Goal: Find specific page/section

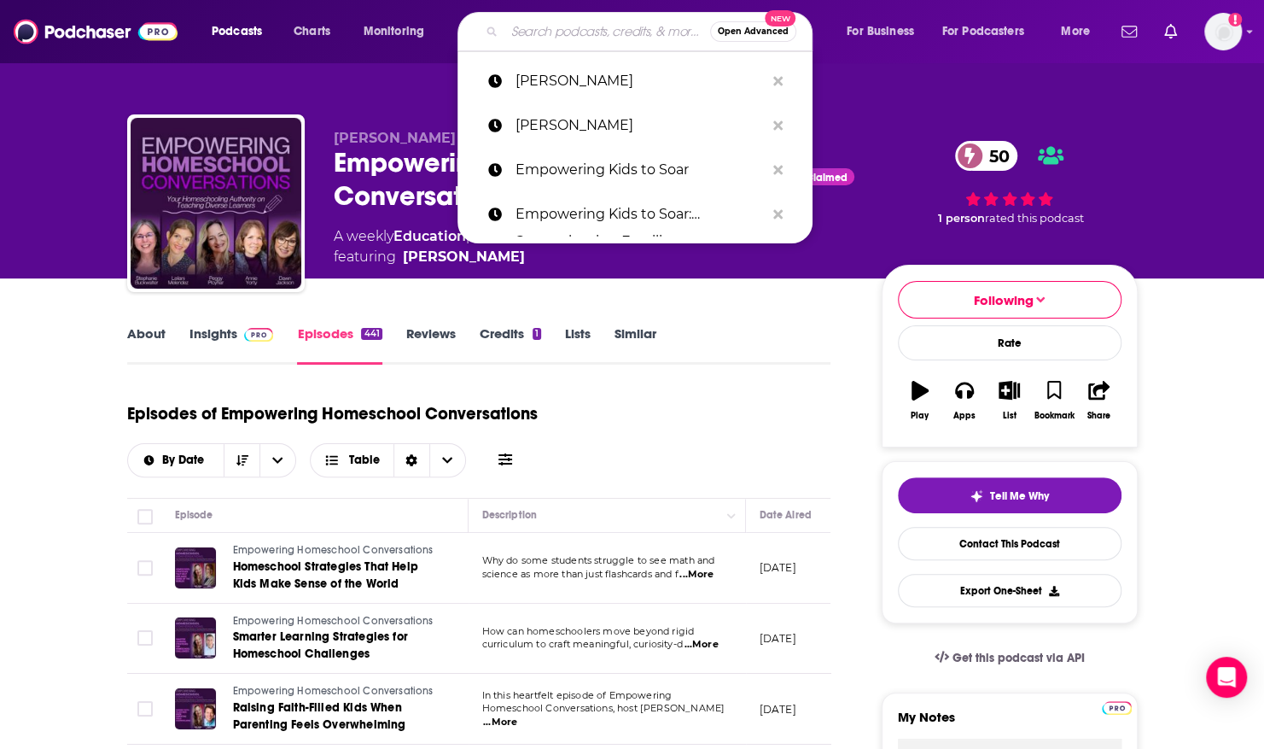
click at [539, 35] on input "Search podcasts, credits, & more..." at bounding box center [608, 31] width 206 height 27
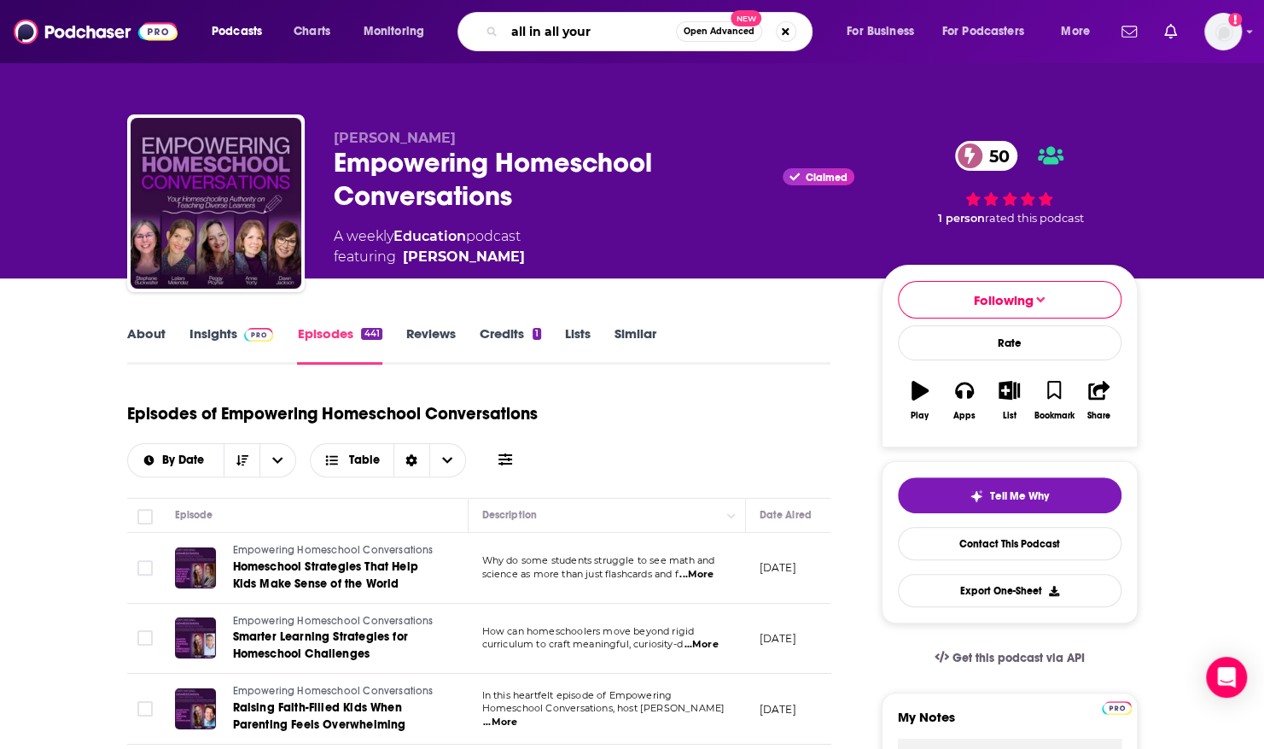
type input "all in all yours"
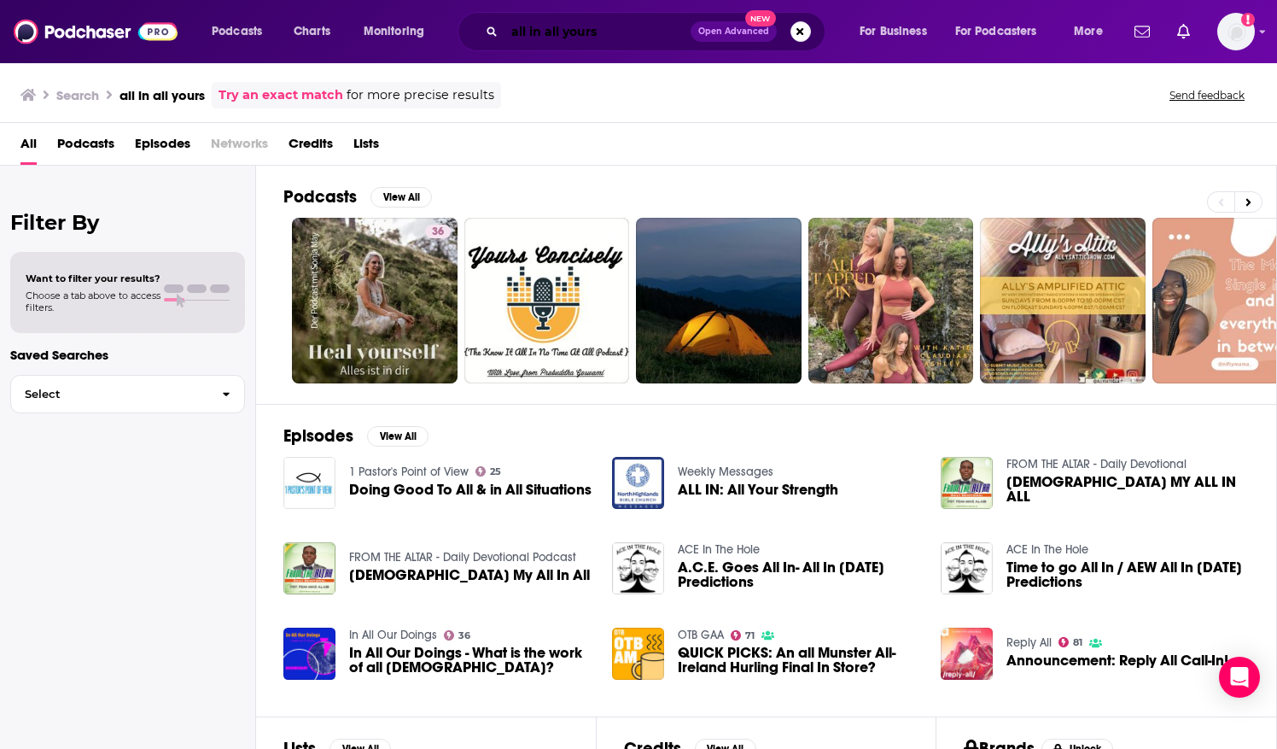
click at [538, 35] on input "all in all yours" at bounding box center [598, 31] width 186 height 27
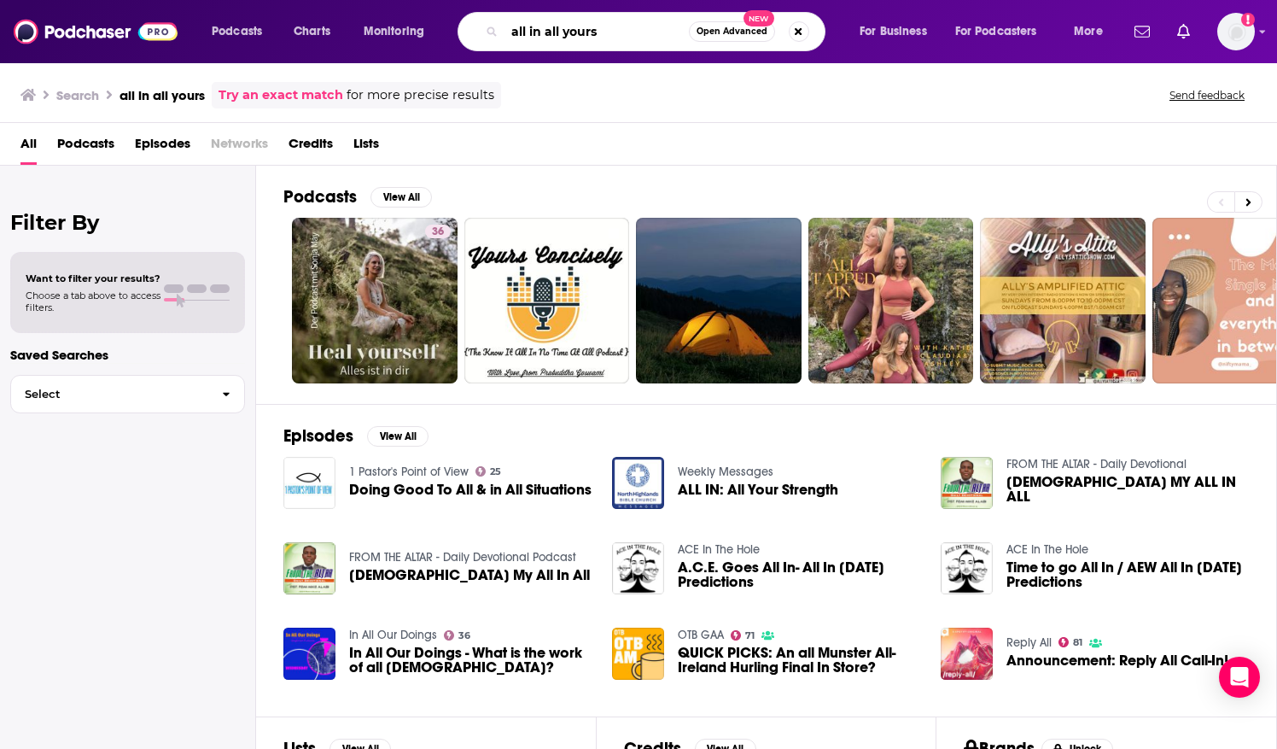
click at [538, 36] on input "all in all yours" at bounding box center [597, 31] width 184 height 27
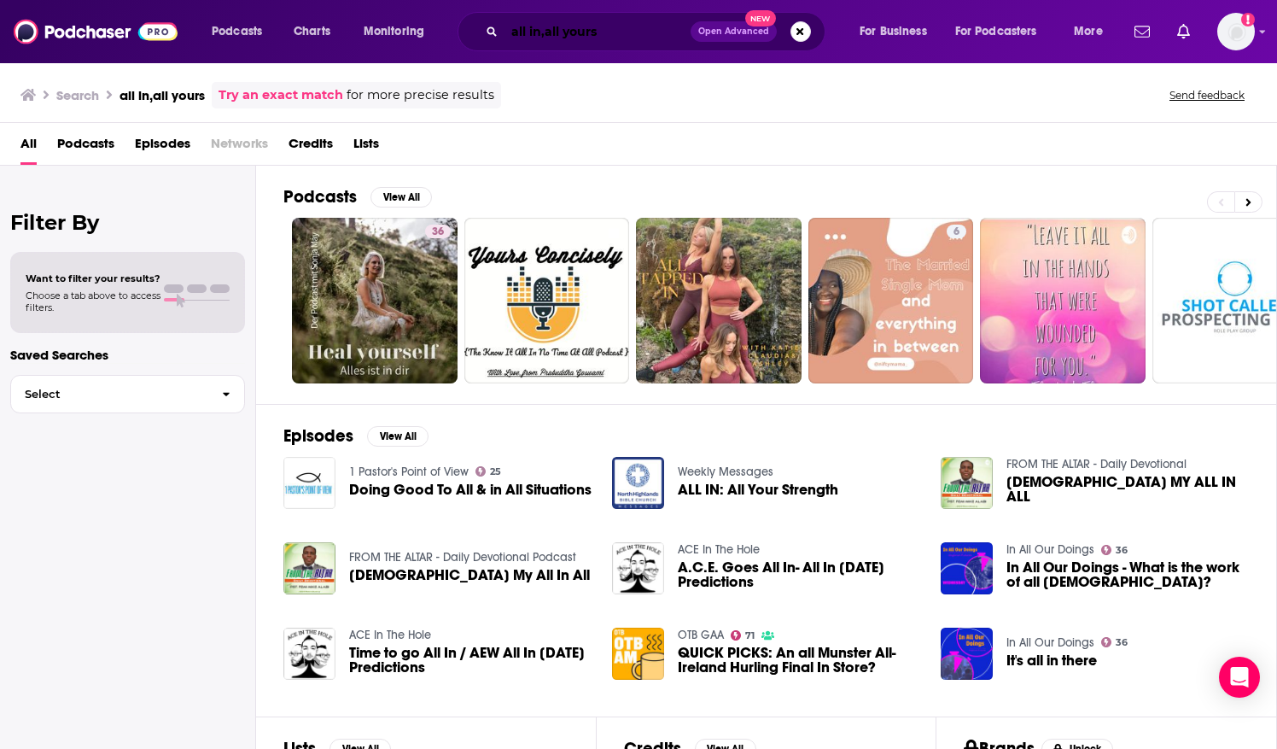
click at [536, 25] on input "all in,all yours" at bounding box center [598, 31] width 186 height 27
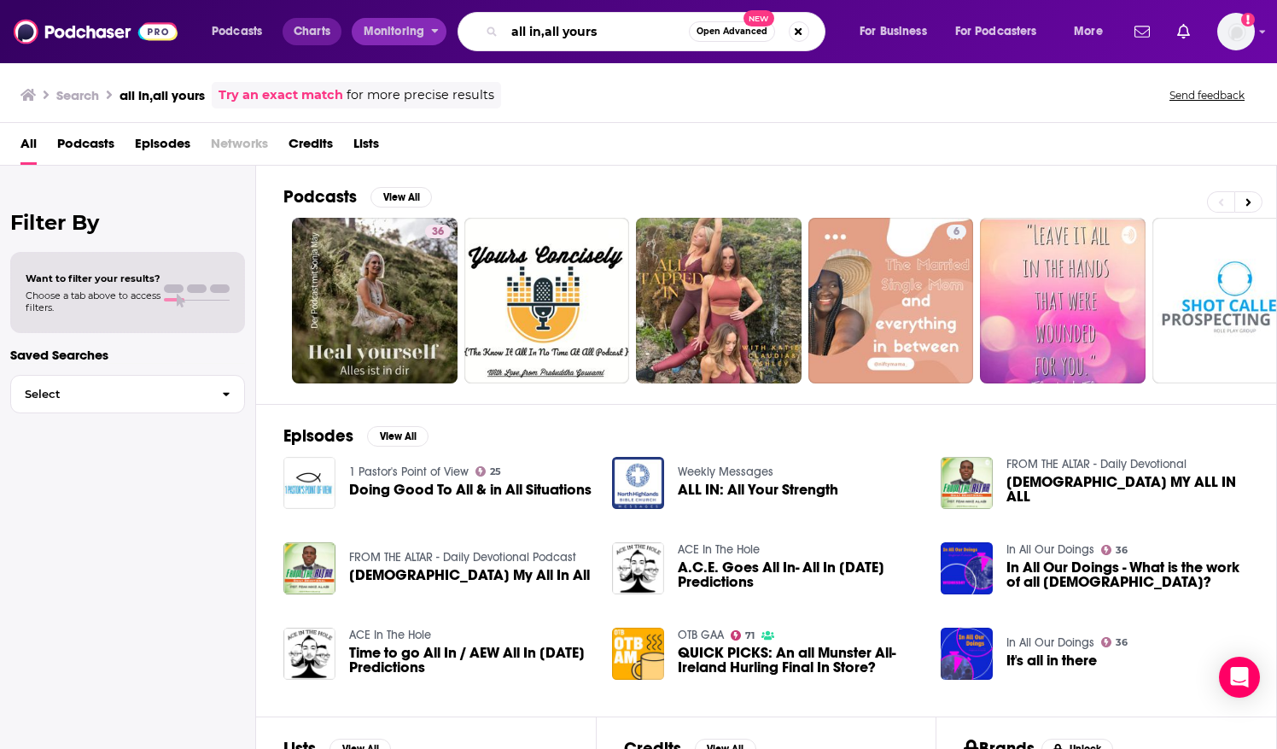
drag, startPoint x: 668, startPoint y: 32, endPoint x: 292, endPoint y: 20, distance: 375.8
click at [292, 20] on div "Podcasts Charts Monitoring all in,all yours Open Advanced New For Business For …" at bounding box center [659, 31] width 919 height 39
type input "the kidz matter podcast"
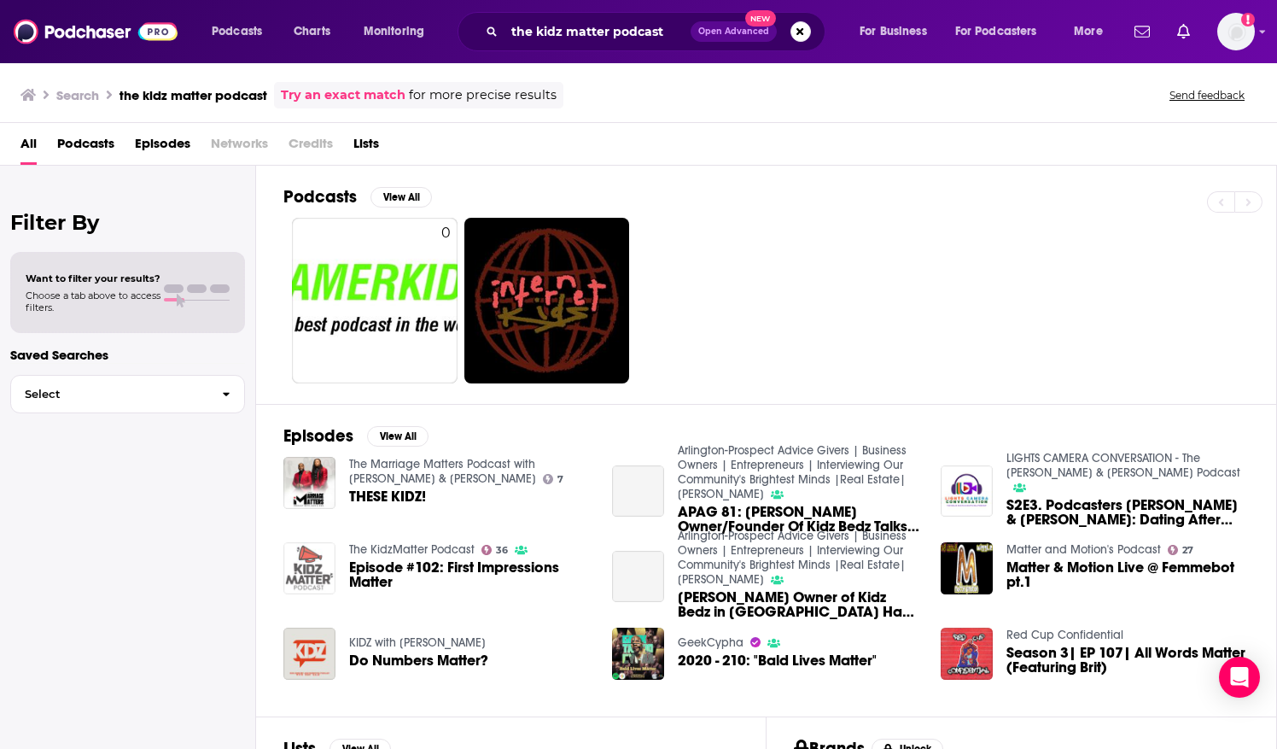
click at [316, 557] on img "Episode #102: First Impressions Matter" at bounding box center [309, 568] width 52 height 52
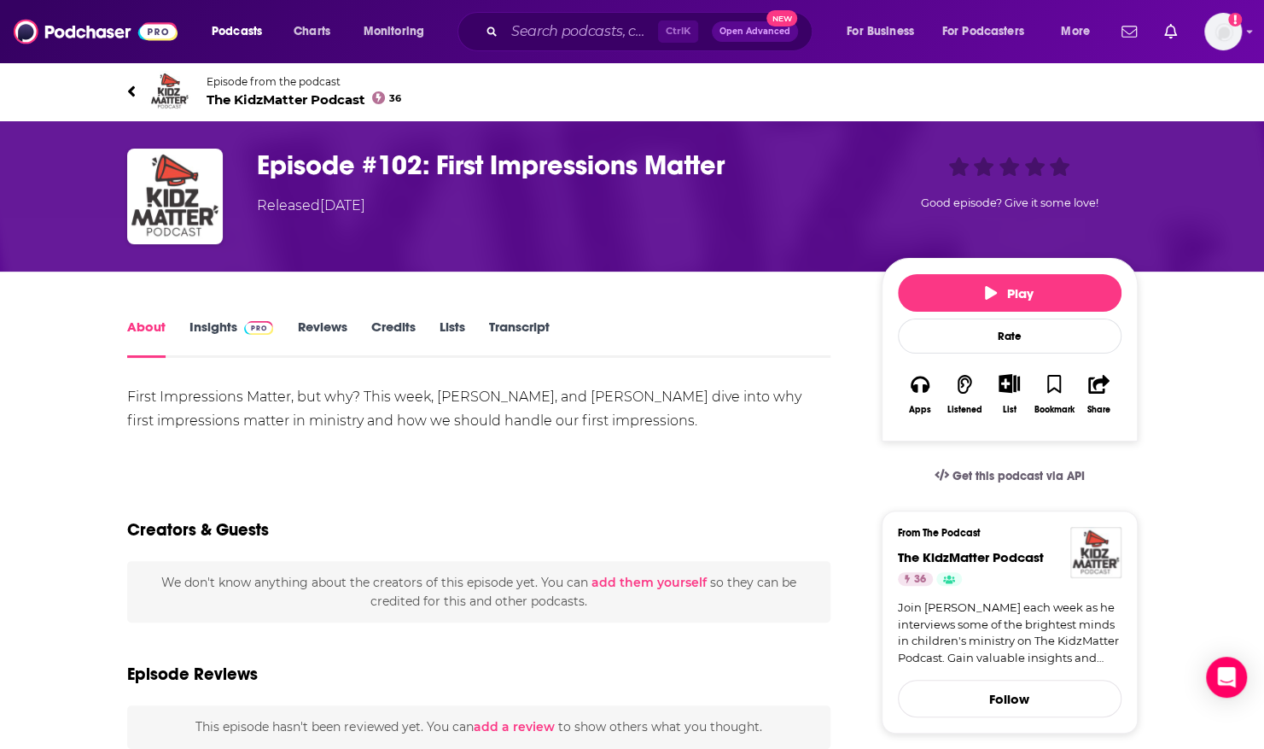
click at [268, 96] on span "The KidzMatter Podcast 36" at bounding box center [304, 99] width 195 height 16
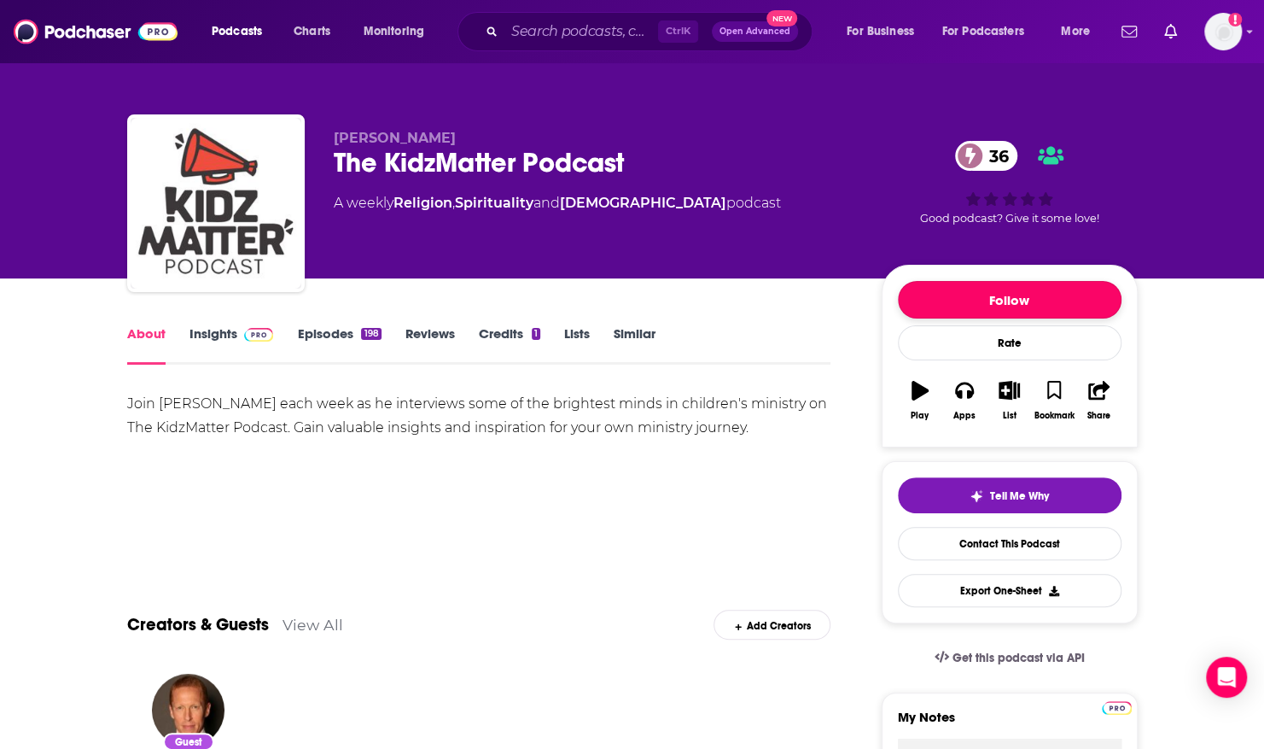
click at [941, 293] on button "Follow" at bounding box center [1010, 300] width 224 height 38
click at [971, 543] on link "Contact This Podcast" at bounding box center [1010, 543] width 224 height 33
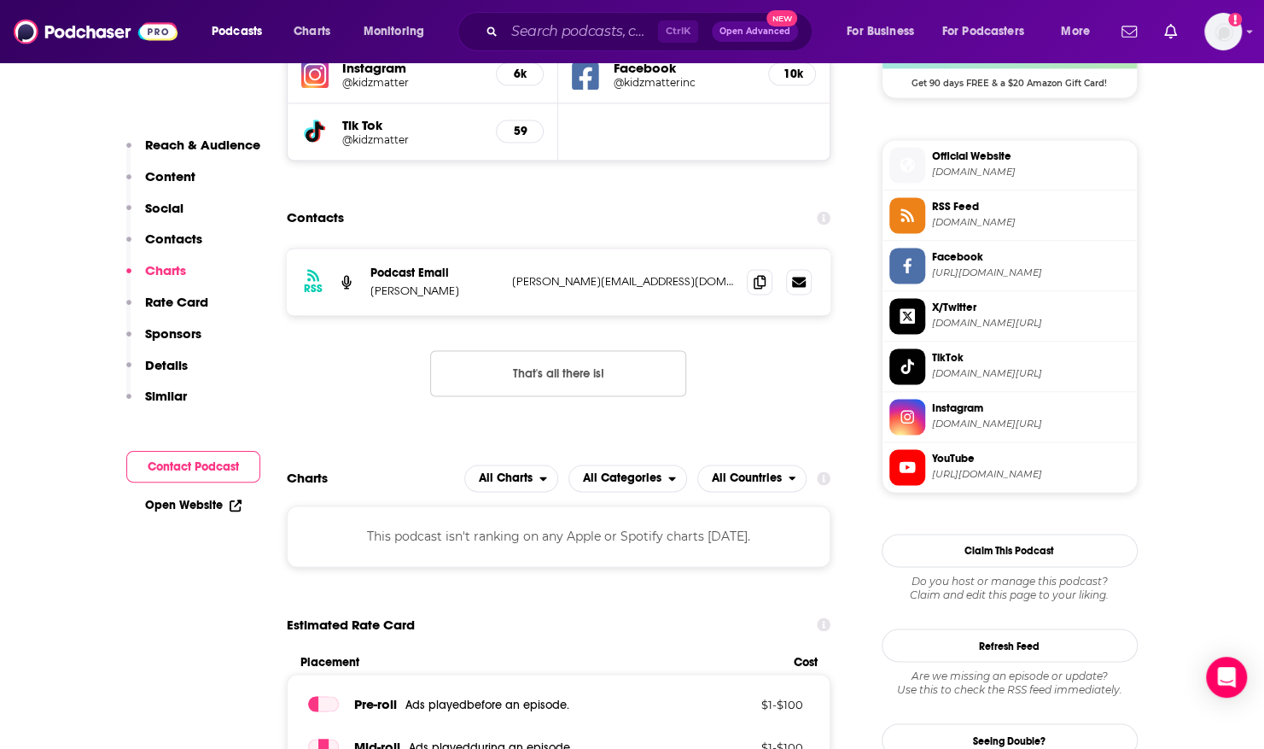
scroll to position [1308, 0]
